Goal: Task Accomplishment & Management: Use online tool/utility

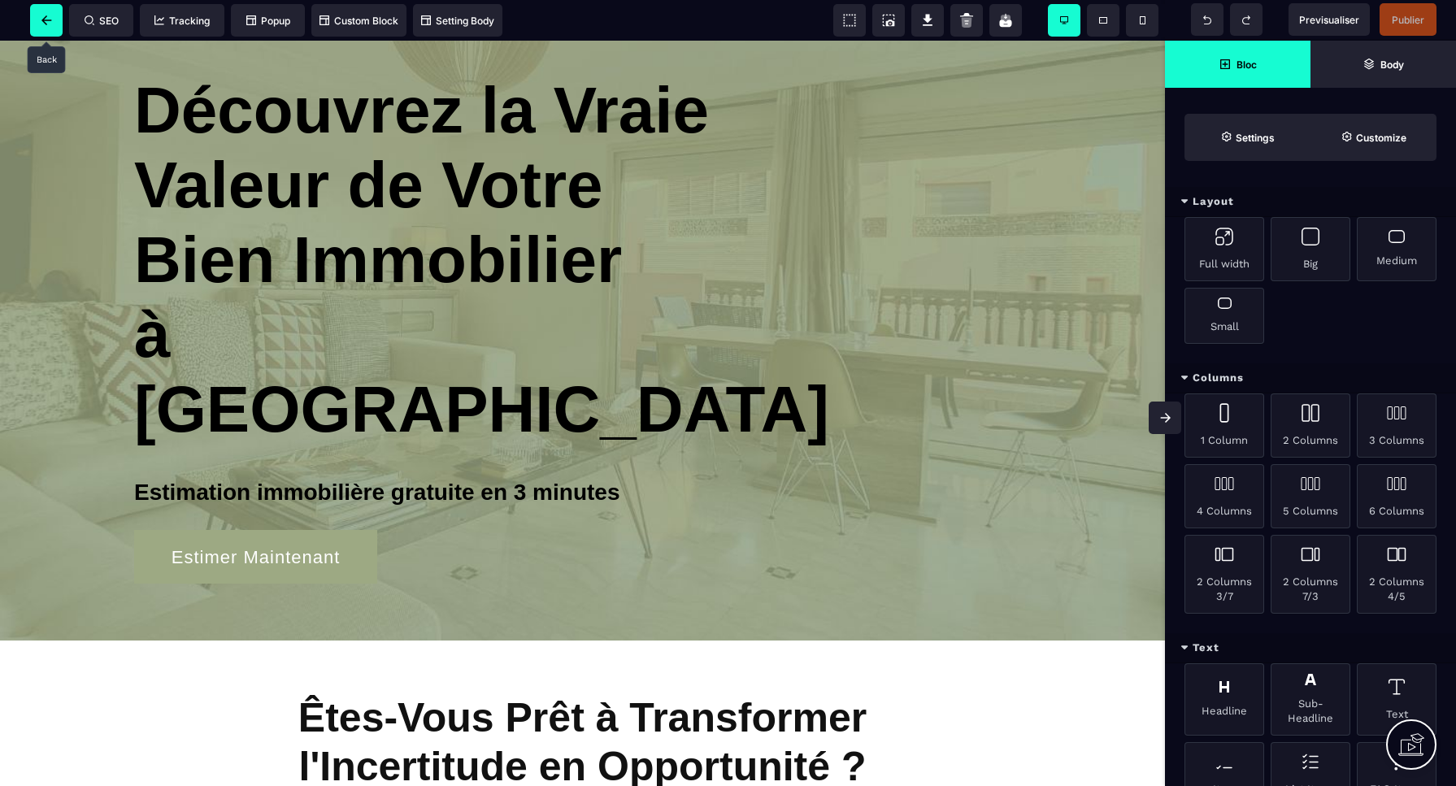
click at [47, 27] on span at bounding box center [46, 20] width 33 height 33
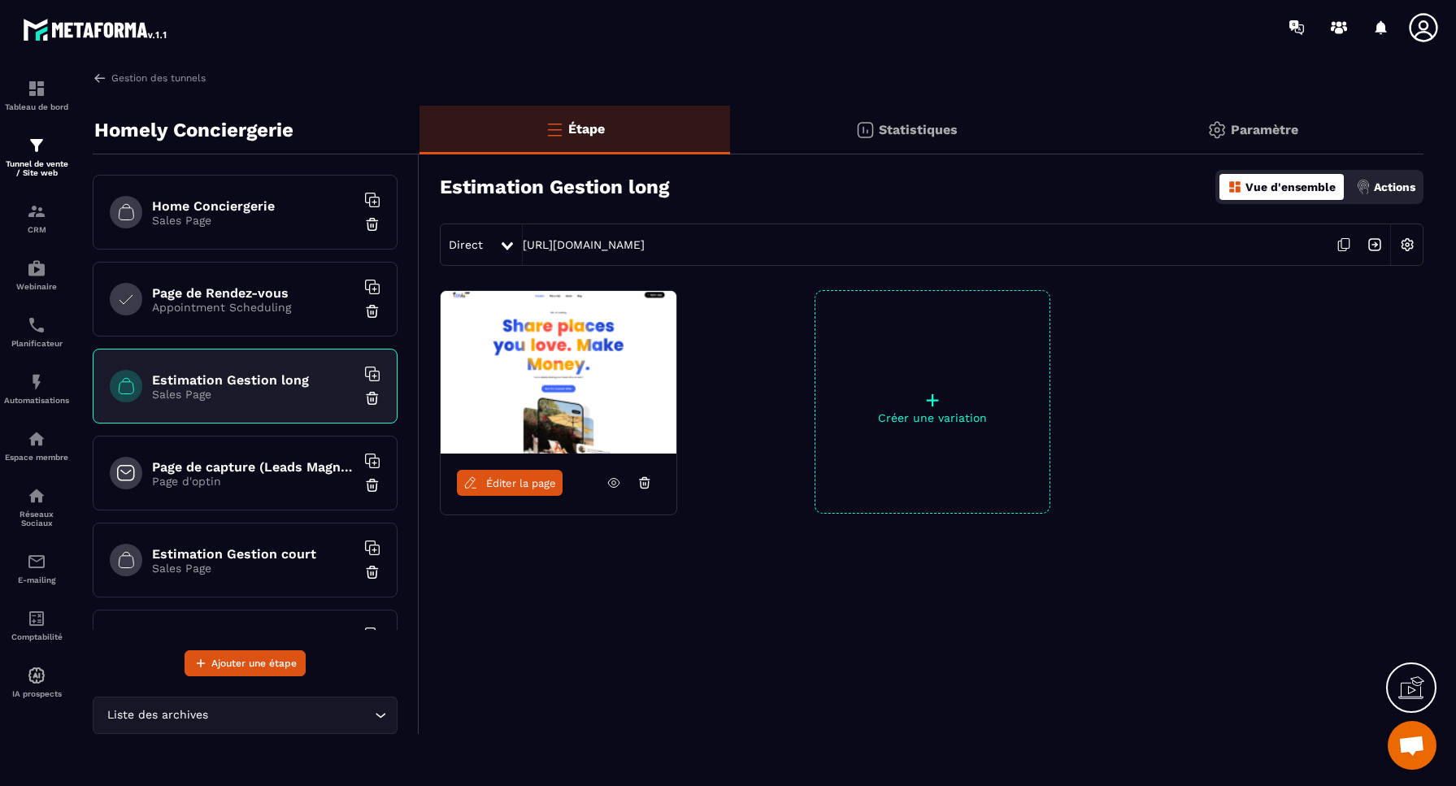
click at [204, 215] on p "Sales Page" at bounding box center [253, 220] width 203 height 13
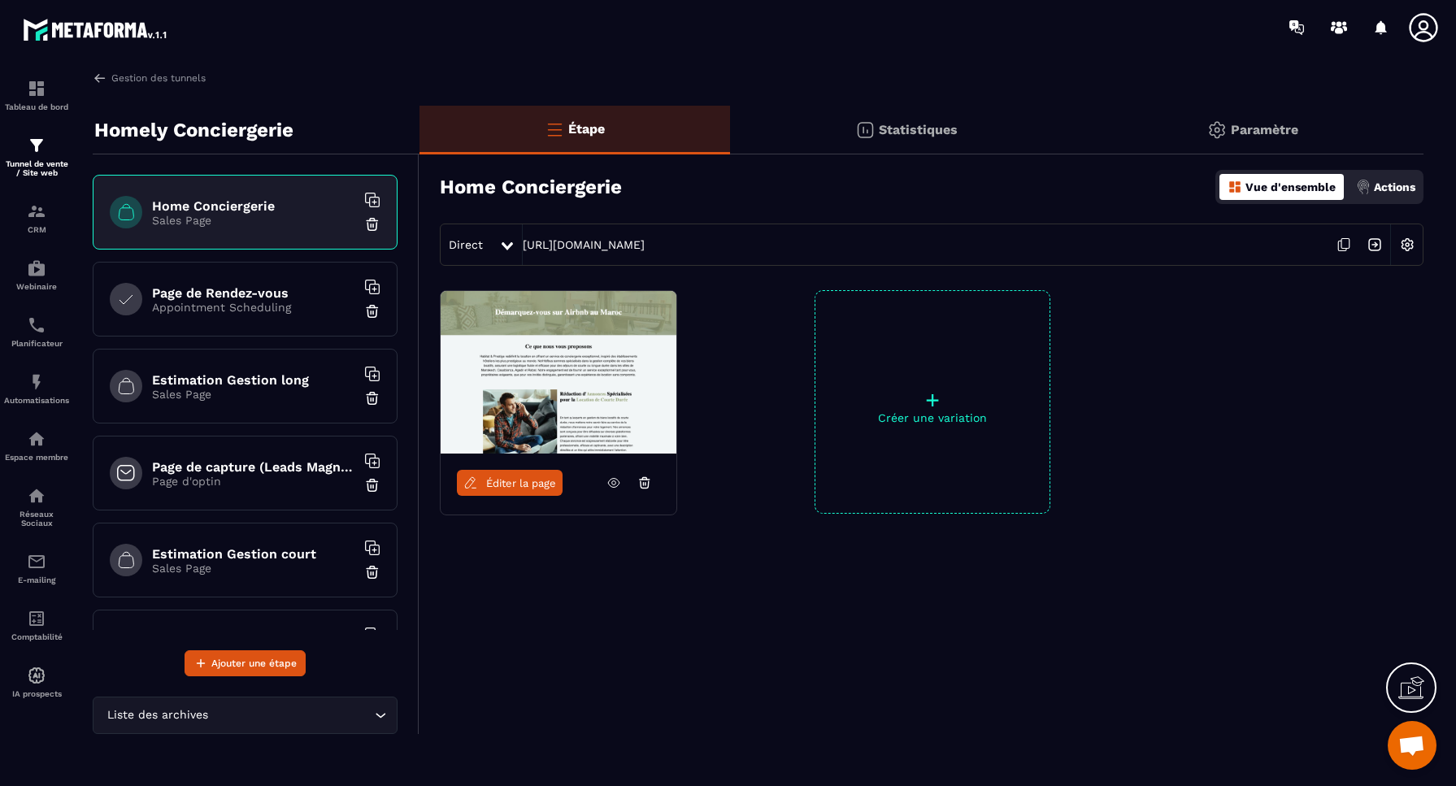
click at [1376, 244] on img at bounding box center [1374, 244] width 31 height 31
click at [103, 75] on img at bounding box center [100, 78] width 15 height 15
click at [166, 78] on link "Gestion des tunnels" at bounding box center [149, 78] width 113 height 15
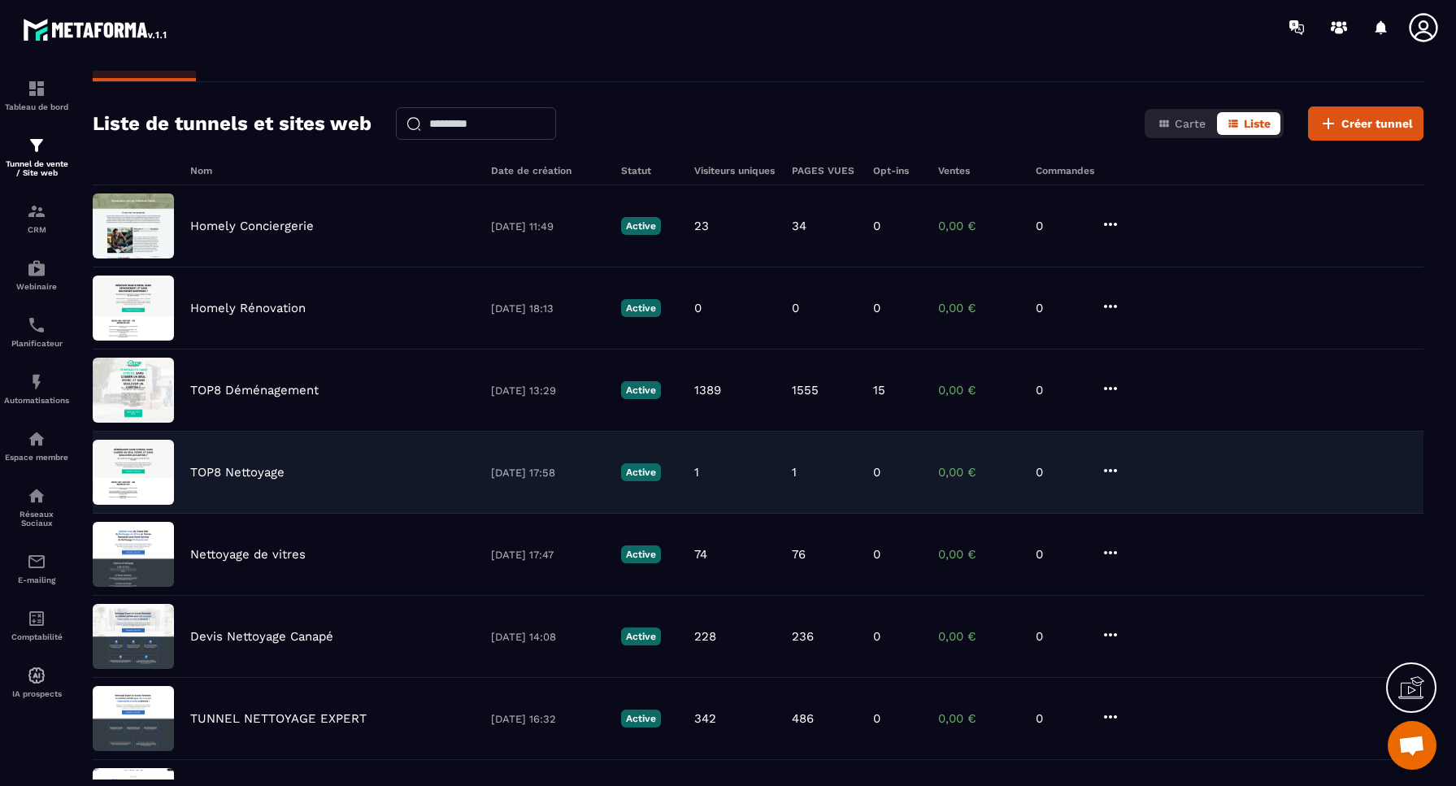
scroll to position [29, 0]
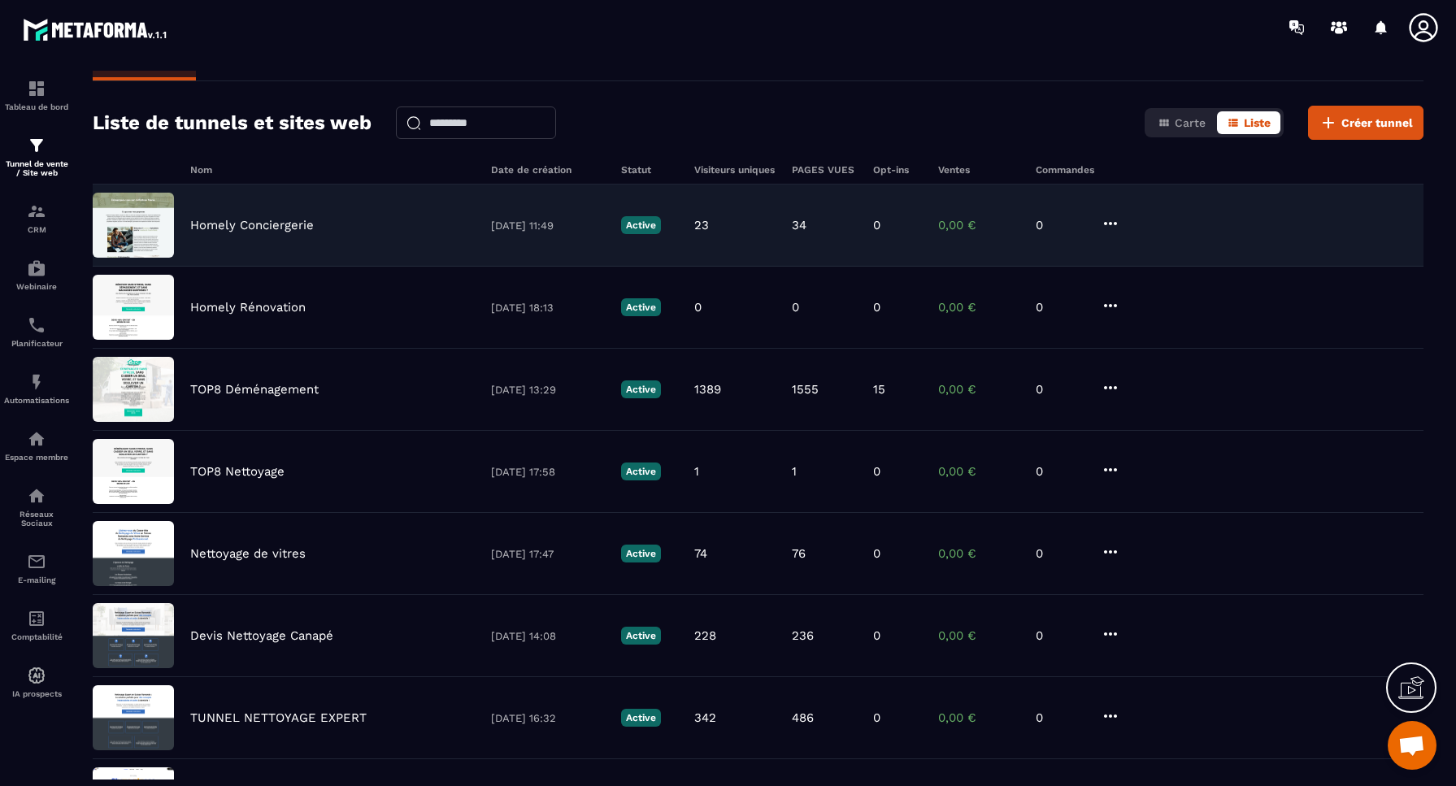
click at [251, 220] on p "Homely Conciergerie" at bounding box center [252, 225] width 124 height 15
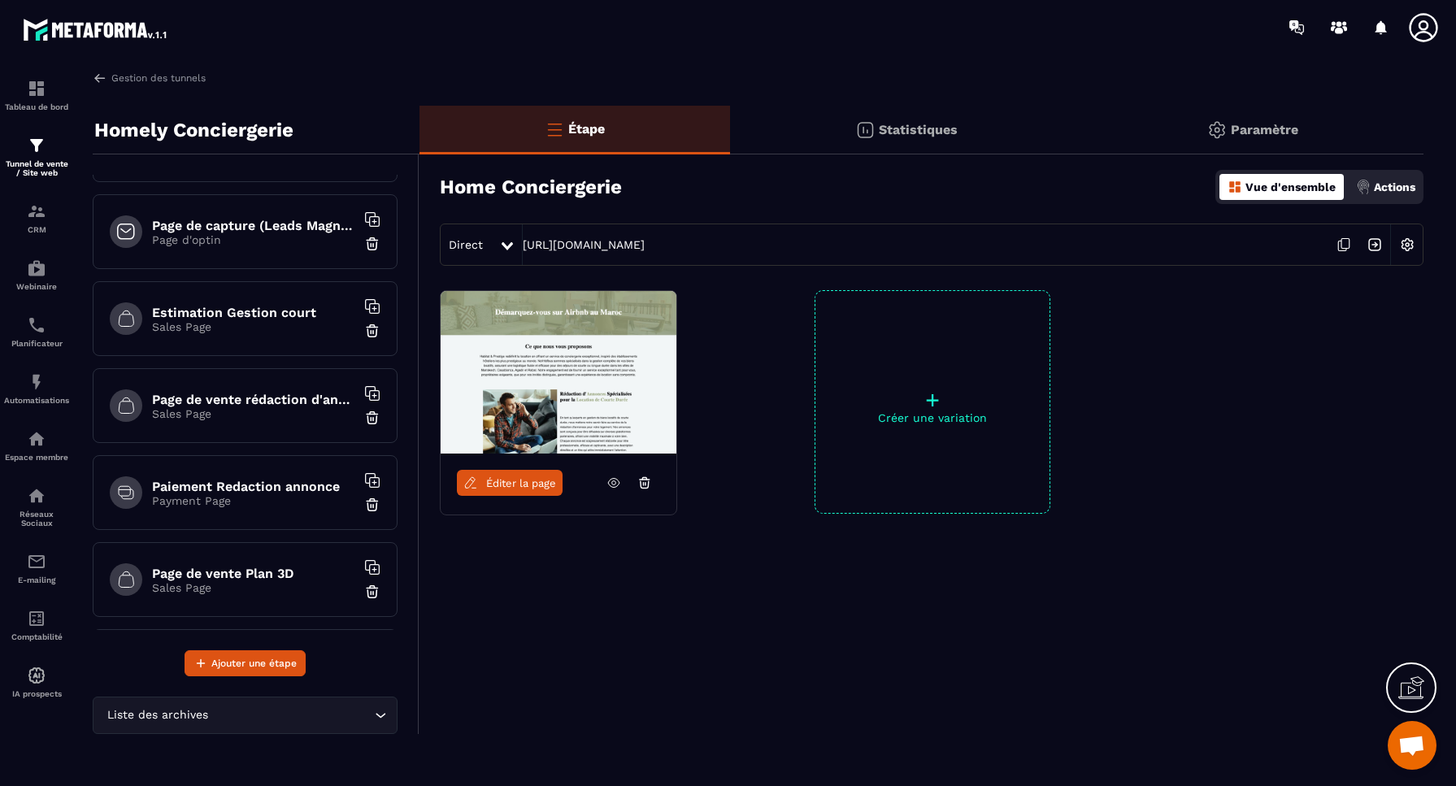
scroll to position [242, 0]
click at [210, 490] on h6 "Paiement Redaction annonce" at bounding box center [253, 485] width 203 height 15
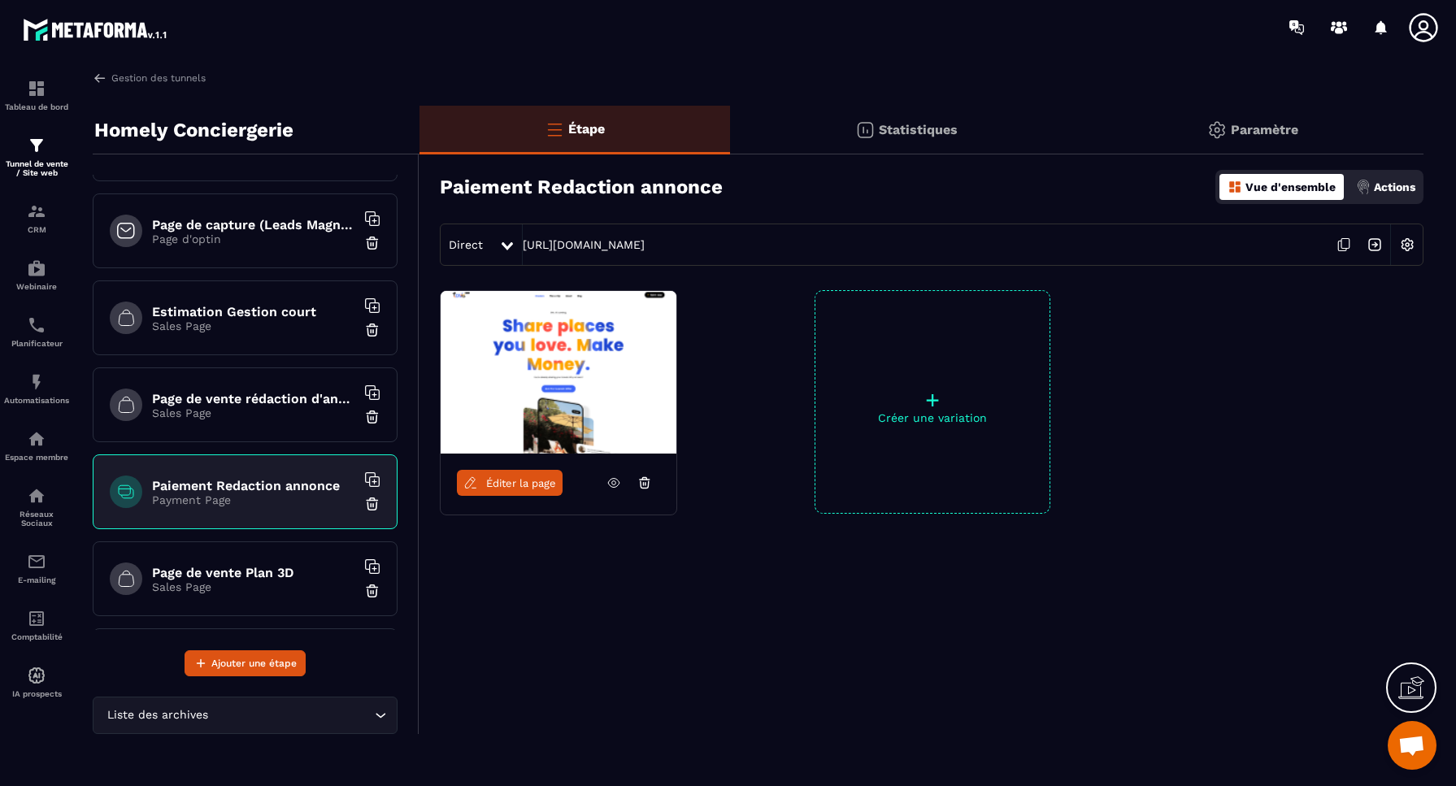
click at [523, 484] on span "Éditer la page" at bounding box center [521, 483] width 70 height 12
